Goal: Check status: Check status

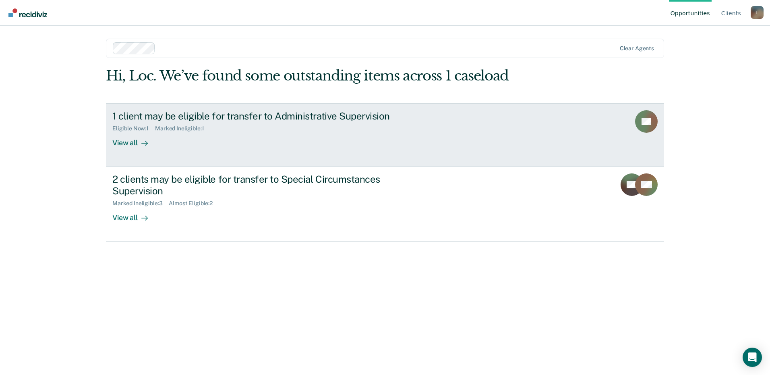
click at [137, 149] on link "1 client may be eligible for transfer to Administrative Supervision Eligible No…" at bounding box center [385, 135] width 558 height 64
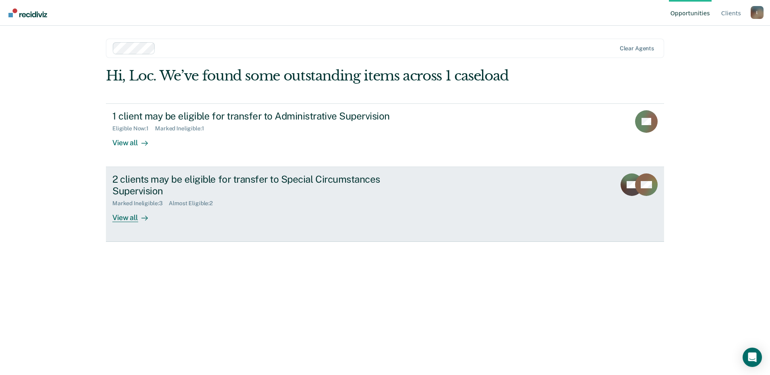
click at [124, 218] on div "View all" at bounding box center [134, 215] width 45 height 16
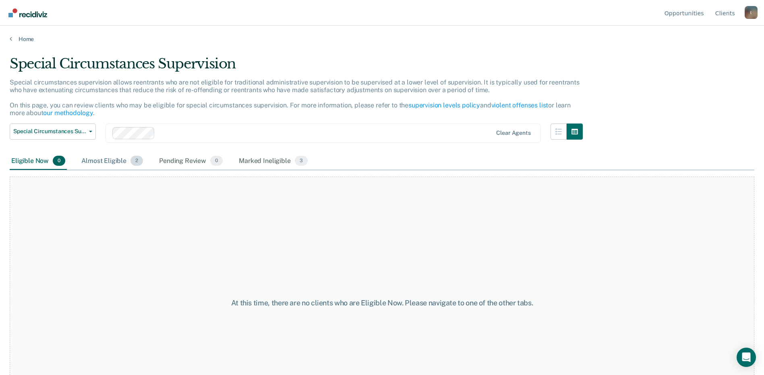
click at [93, 167] on div "Almost Eligible 2" at bounding box center [112, 162] width 65 height 18
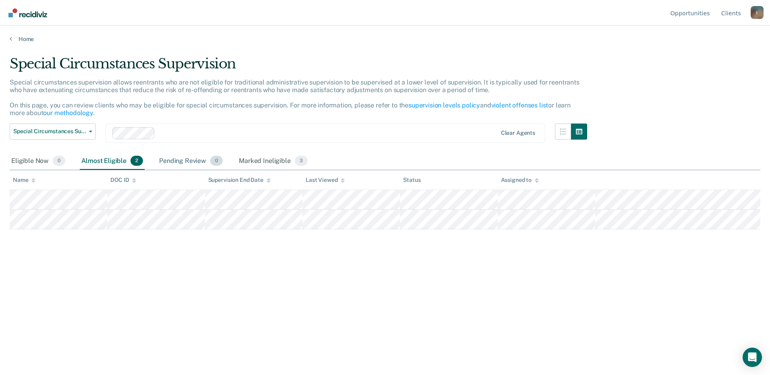
click at [174, 158] on div "Pending Review 0" at bounding box center [190, 162] width 67 height 18
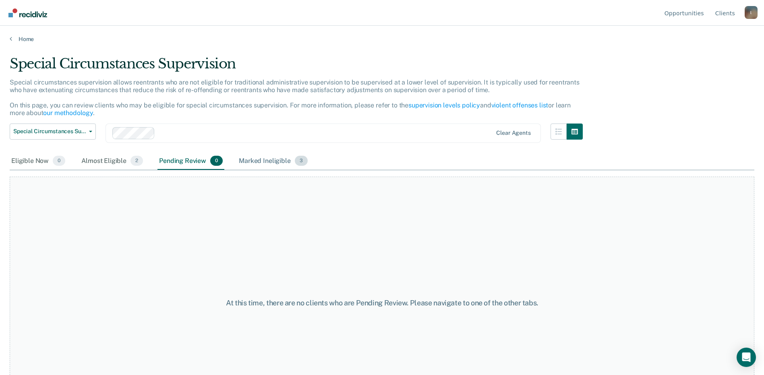
click at [281, 160] on div "Marked Ineligible 3" at bounding box center [273, 162] width 72 height 18
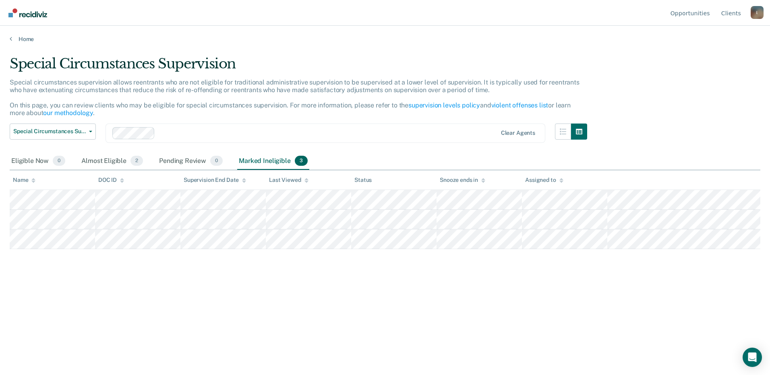
click at [28, 15] on img "Go to Recidiviz Home" at bounding box center [27, 12] width 39 height 9
